Goal: Find specific page/section: Find specific page/section

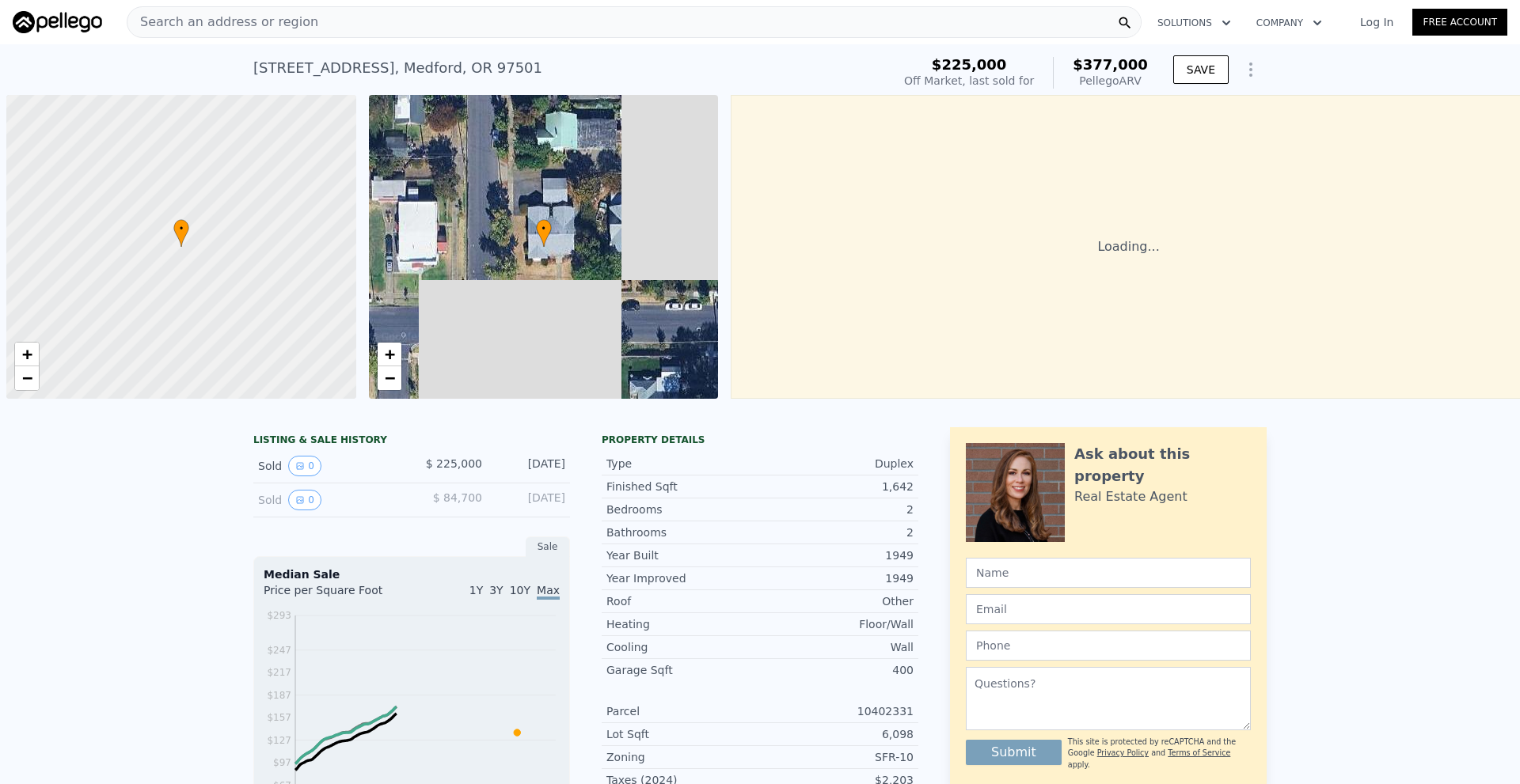
scroll to position [0, 7]
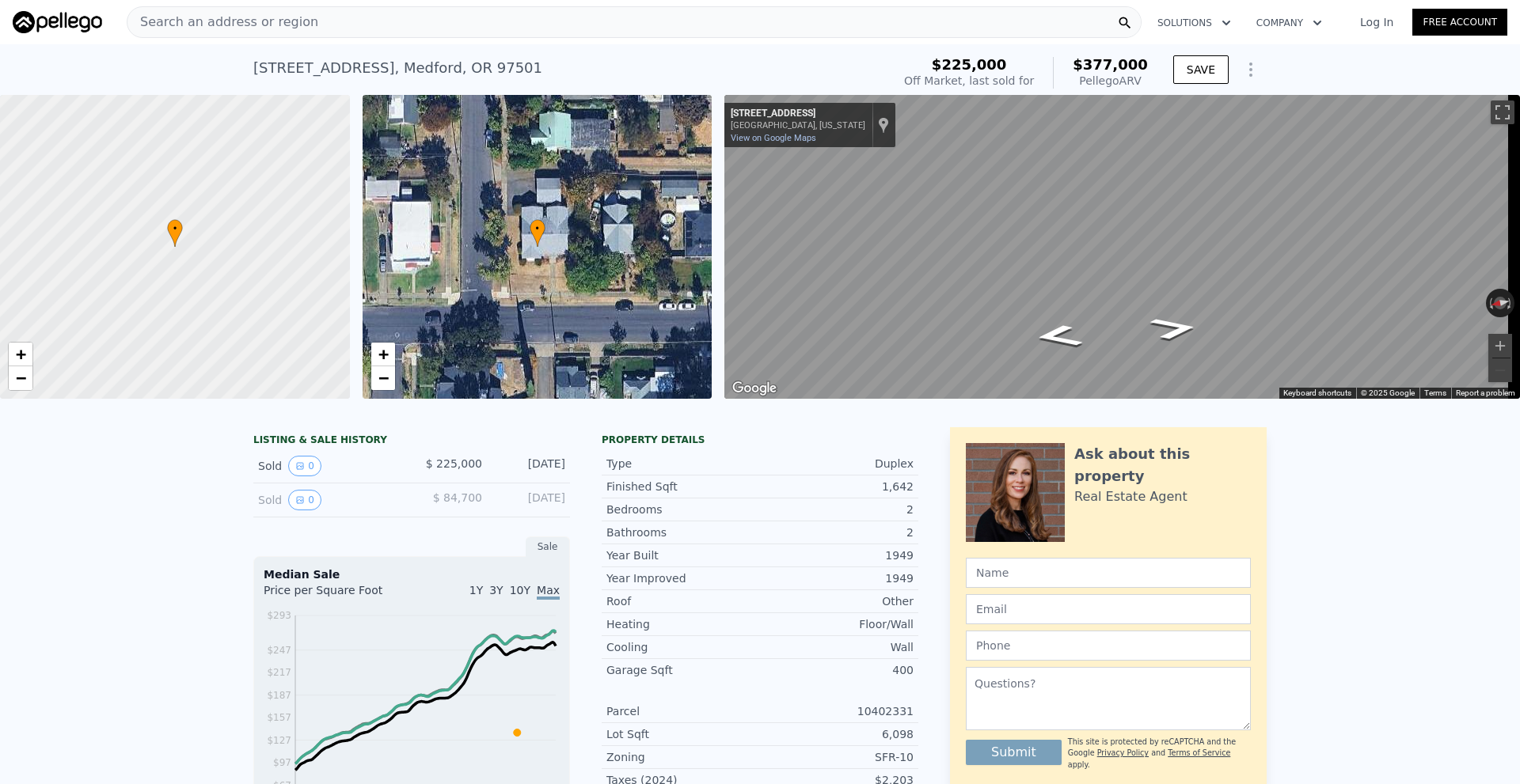
click at [341, 27] on div "Search an address or region" at bounding box center [634, 22] width 1015 height 32
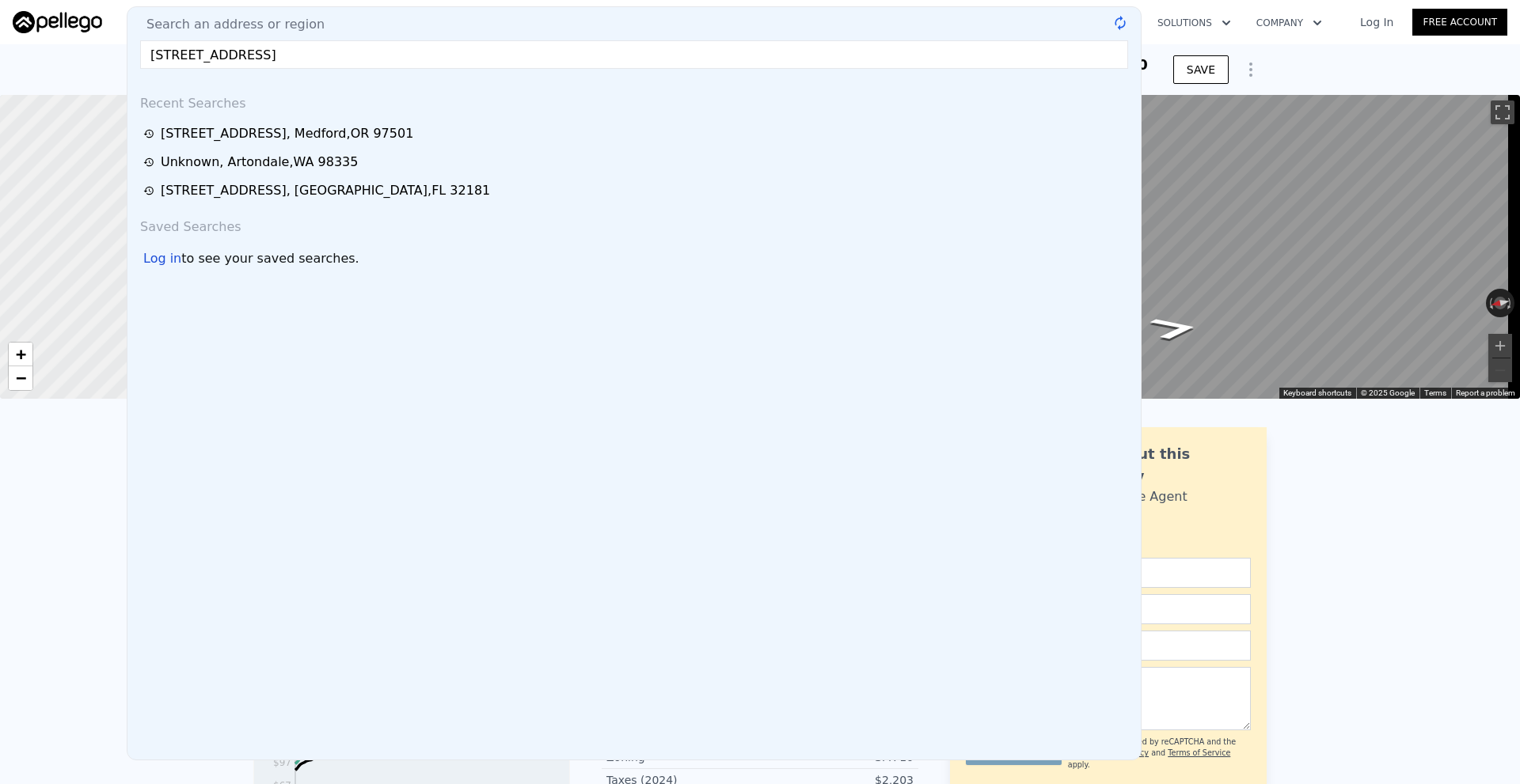
drag, startPoint x: 412, startPoint y: 59, endPoint x: 332, endPoint y: 54, distance: 80.2
click at [332, 54] on input "[STREET_ADDRESS]" at bounding box center [634, 54] width 988 height 28
type input "[STREET_ADDRESS]"
click at [194, 57] on input "[STREET_ADDRESS]" at bounding box center [634, 54] width 988 height 28
click at [259, 55] on input "[STREET_ADDRESS]" at bounding box center [634, 54] width 988 height 28
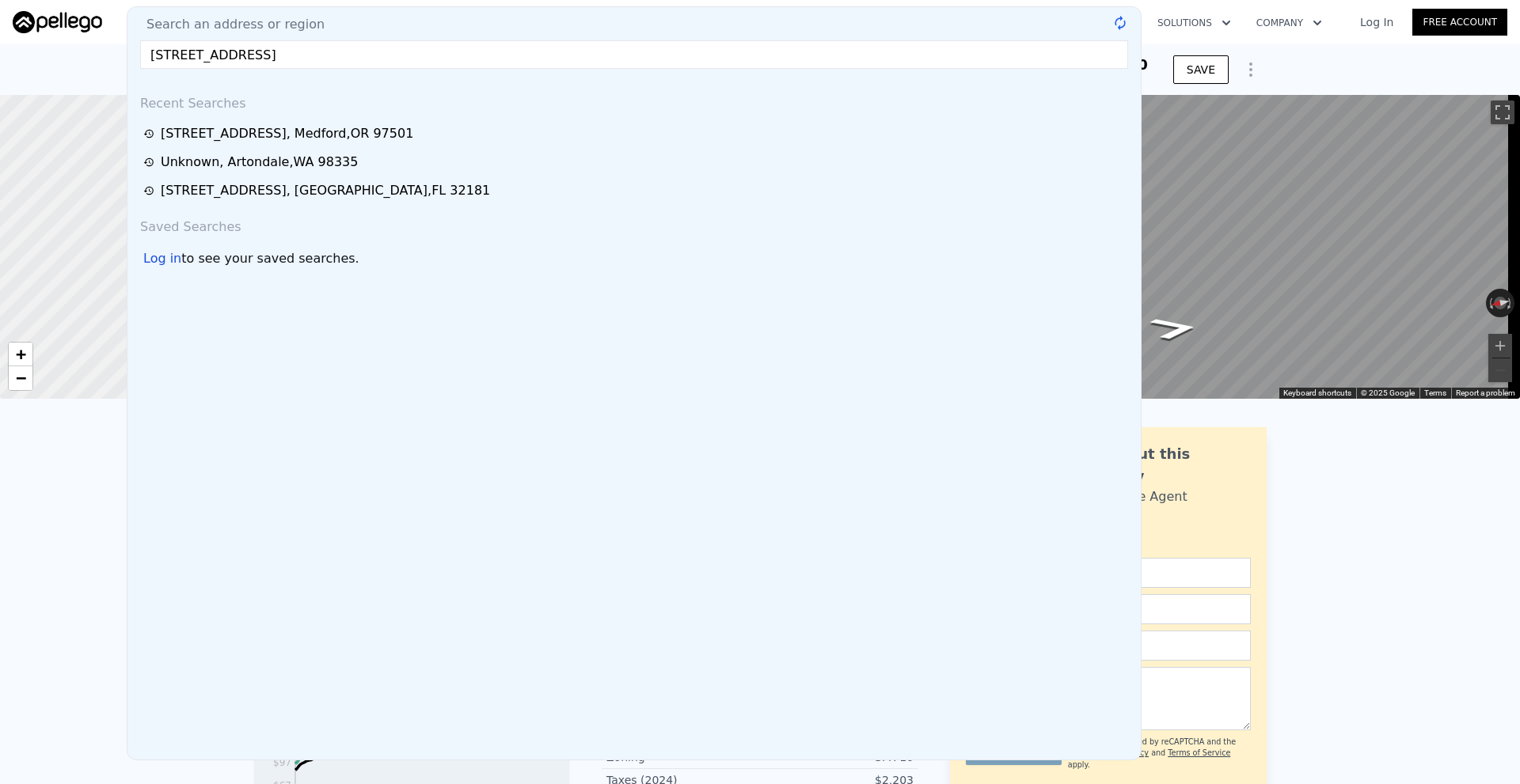
click at [285, 54] on input "[STREET_ADDRESS]" at bounding box center [634, 54] width 988 height 28
click at [333, 56] on input "[STREET_ADDRESS]" at bounding box center [634, 54] width 988 height 28
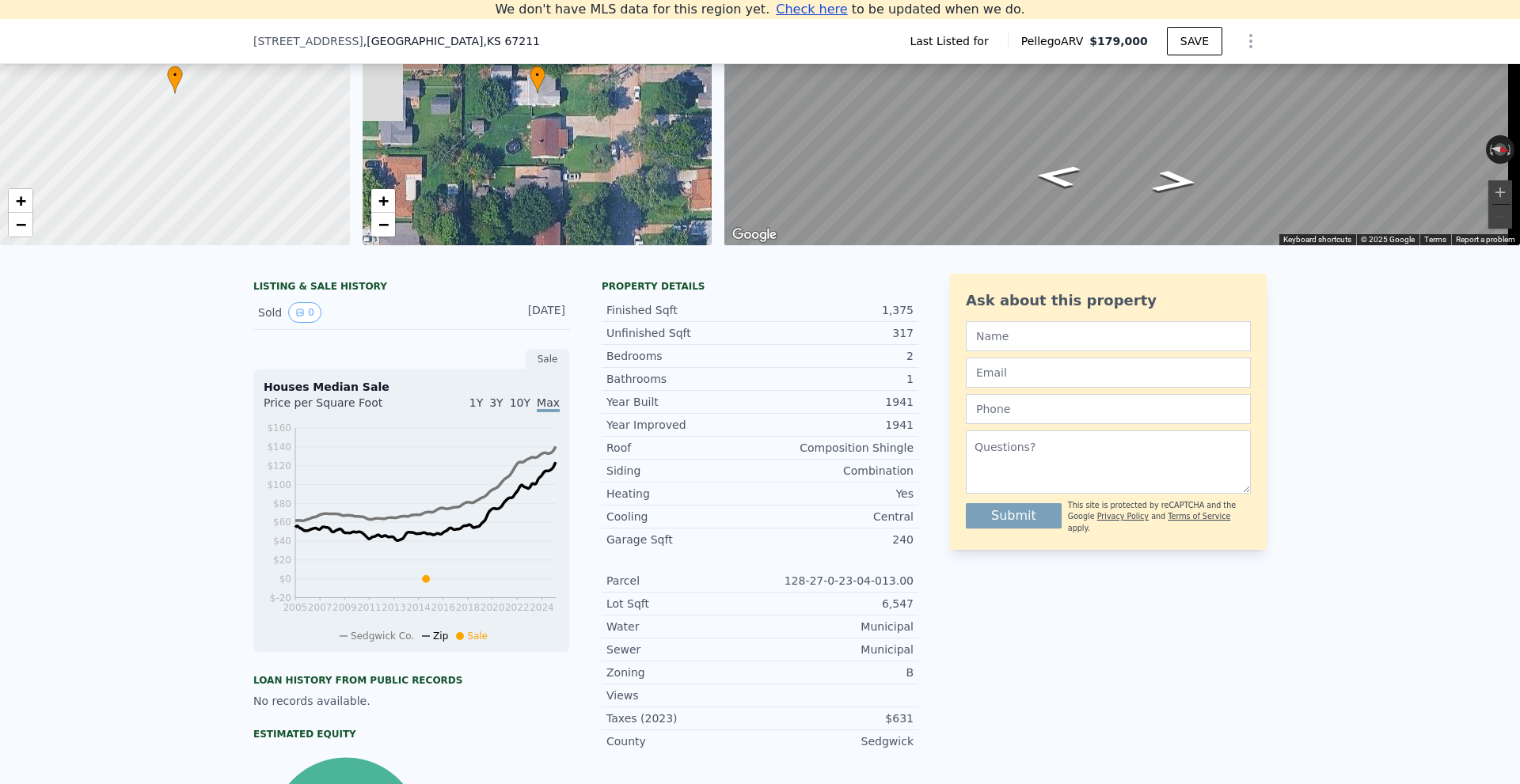
scroll to position [536, 0]
